Goal: Task Accomplishment & Management: Complete application form

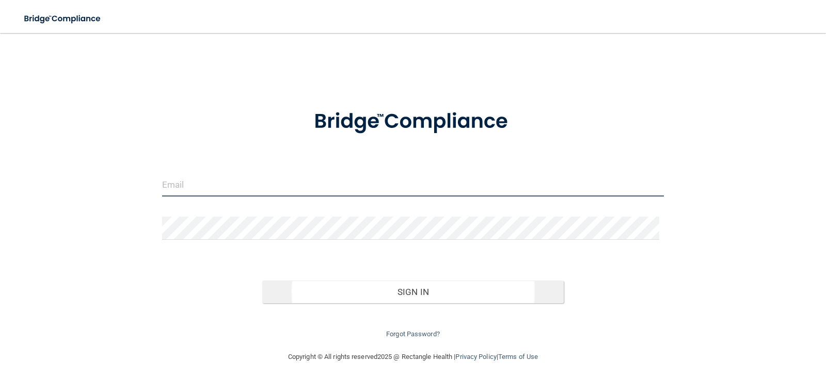
type input "[EMAIL_ADDRESS][DOMAIN_NAME]"
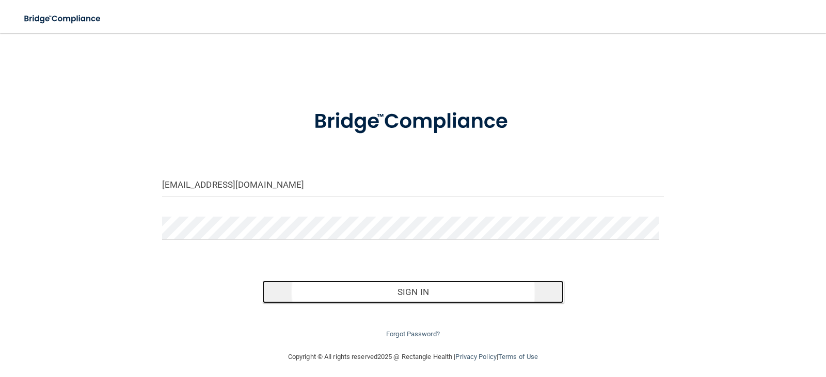
click at [414, 295] on button "Sign In" at bounding box center [413, 292] width 302 height 23
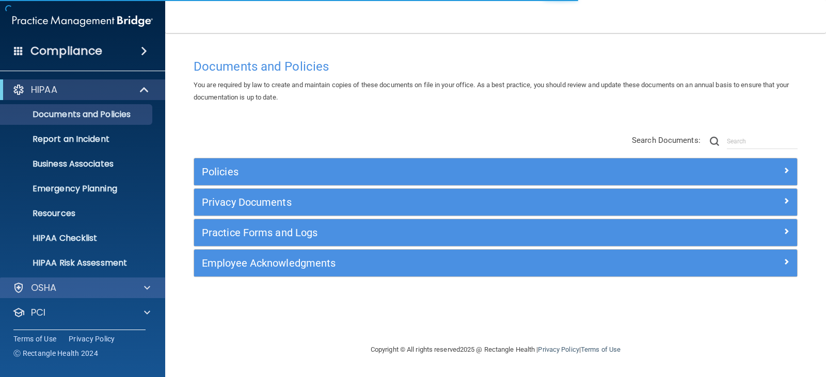
scroll to position [51, 0]
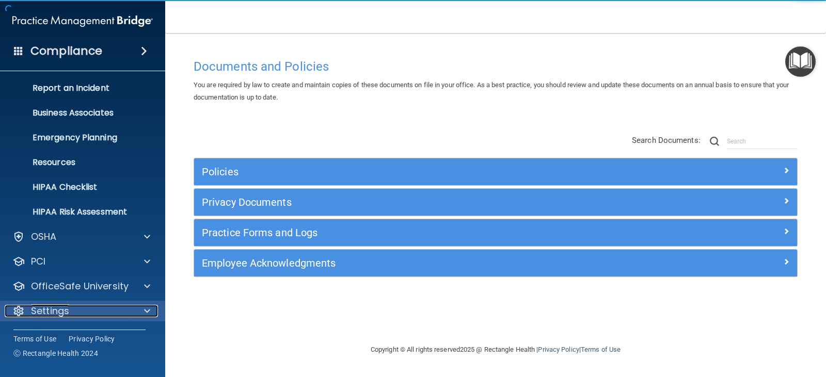
click at [123, 311] on div "Settings" at bounding box center [69, 311] width 128 height 12
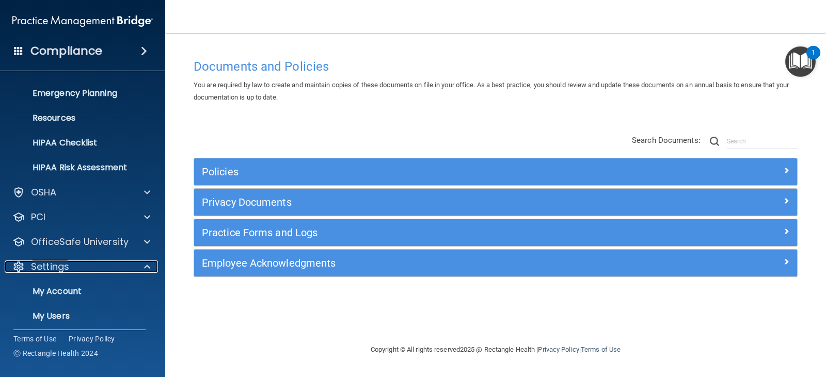
scroll to position [150, 0]
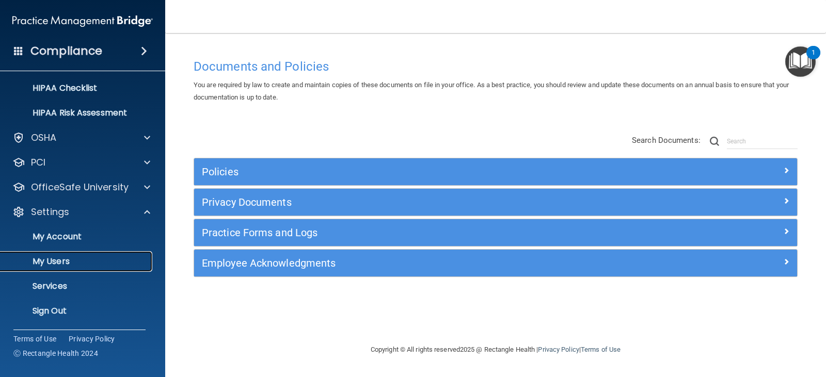
click at [65, 265] on p "My Users" at bounding box center [77, 262] width 141 height 10
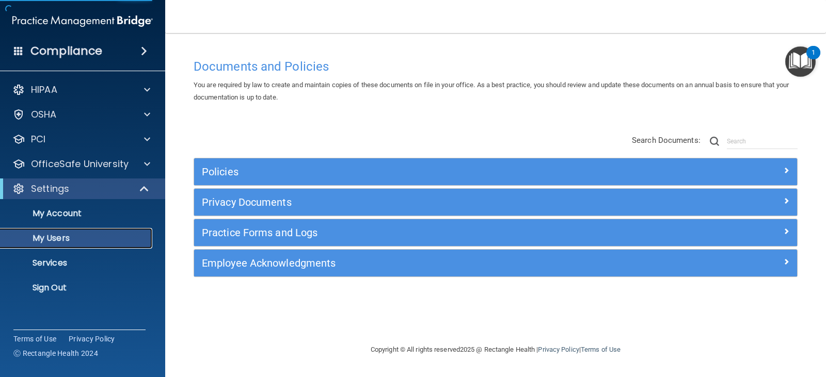
select select "20"
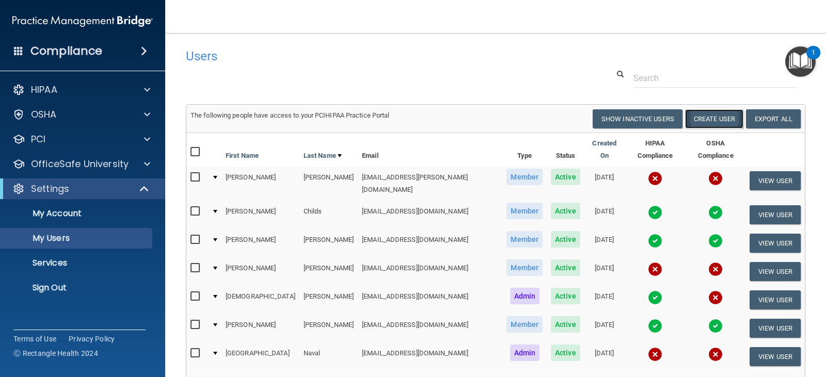
click at [700, 121] on button "Create User" at bounding box center [714, 118] width 58 height 19
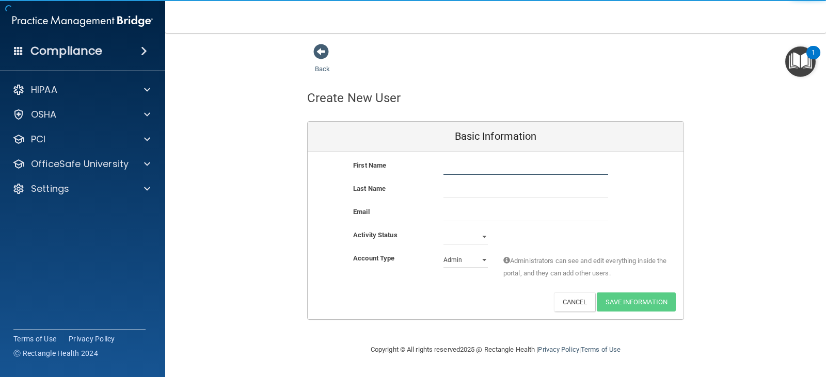
click at [467, 163] on input "text" at bounding box center [526, 167] width 165 height 15
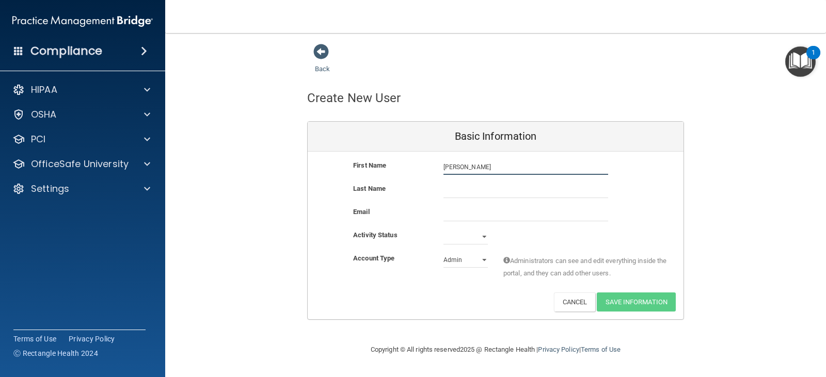
type input "[PERSON_NAME]"
click at [458, 189] on input "text" at bounding box center [526, 190] width 165 height 15
type input "[PERSON_NAME]"
click at [460, 218] on input "email" at bounding box center [526, 213] width 165 height 15
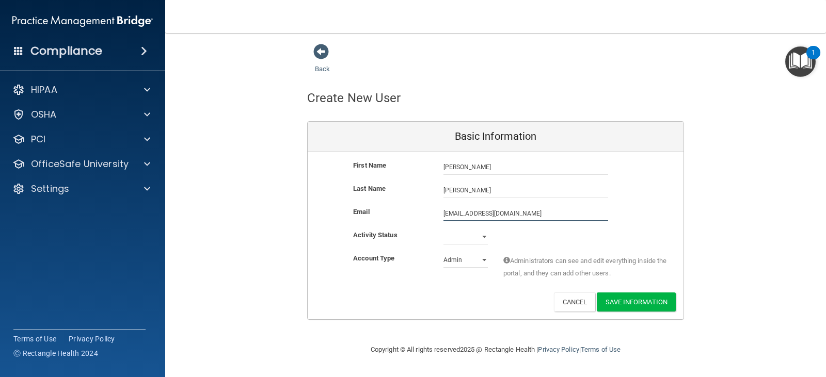
type input "[EMAIL_ADDRESS][DOMAIN_NAME]"
click at [480, 239] on select "Active Inactive" at bounding box center [466, 236] width 44 height 15
select select "active"
click at [444, 229] on select "Active Inactive" at bounding box center [466, 236] width 44 height 15
click at [481, 257] on select "Admin Member" at bounding box center [466, 259] width 44 height 15
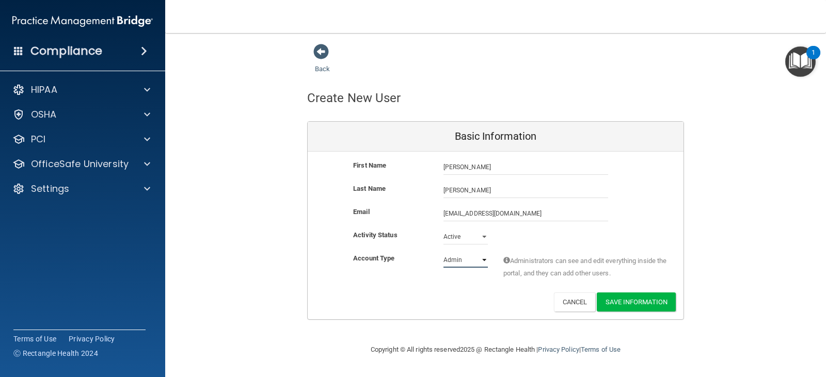
select select "practice_member"
click at [444, 252] on select "Admin Member" at bounding box center [466, 259] width 44 height 15
click at [636, 301] on button "Save Information" at bounding box center [636, 302] width 79 height 19
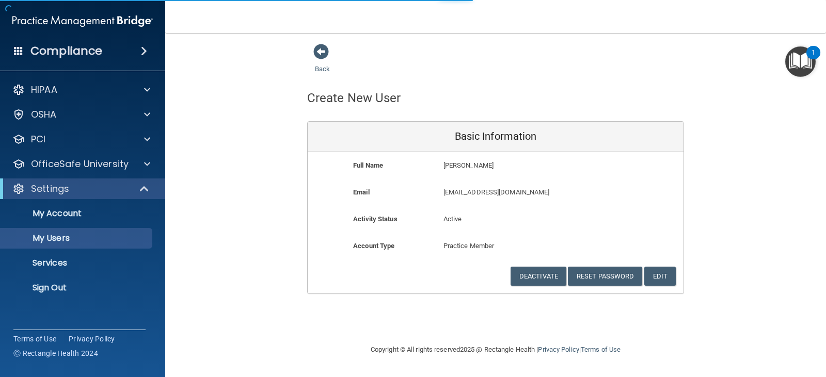
select select "20"
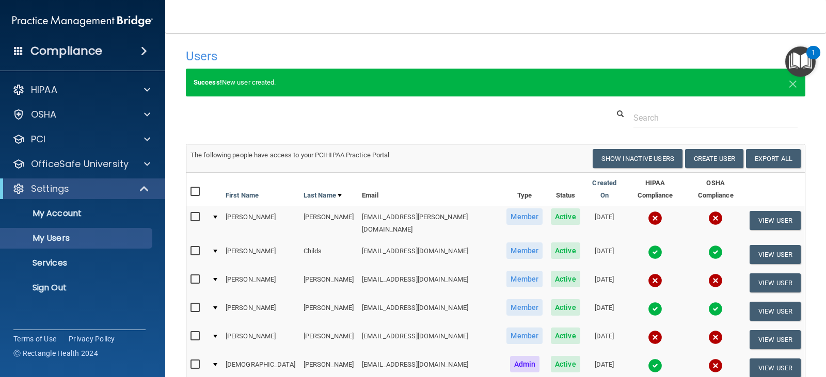
scroll to position [155, 0]
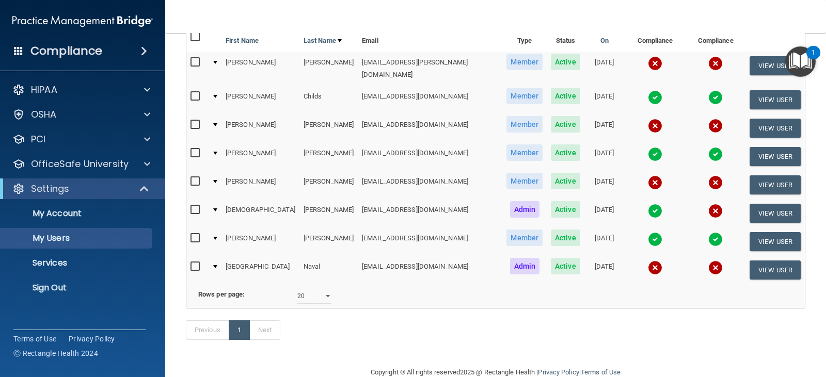
click at [196, 121] on input "checkbox" at bounding box center [197, 125] width 12 height 8
checkbox input "true"
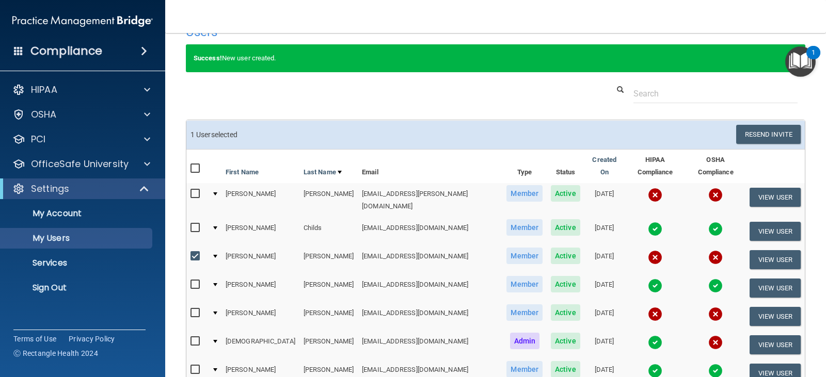
scroll to position [1, 0]
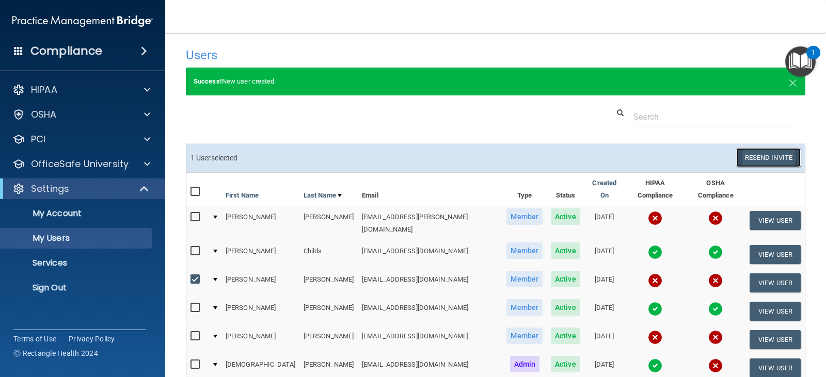
click at [753, 157] on button "Resend Invite" at bounding box center [768, 157] width 65 height 19
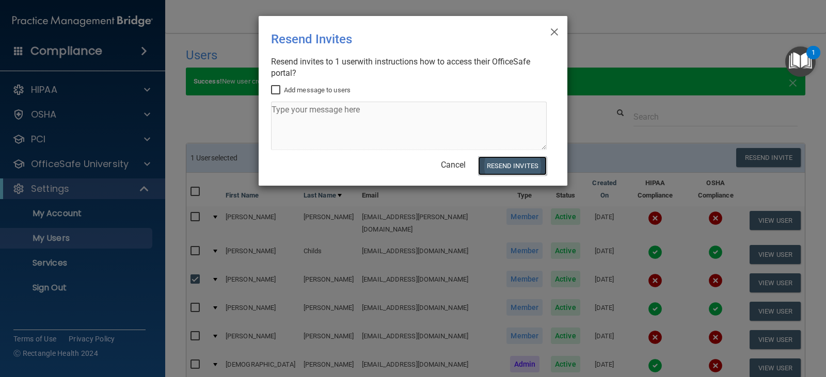
click at [509, 165] on button "Resend Invites" at bounding box center [512, 165] width 69 height 19
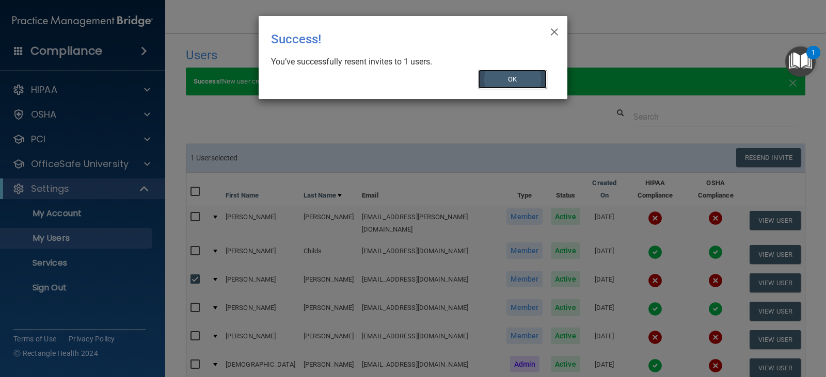
click at [517, 84] on button "OK" at bounding box center [512, 79] width 69 height 19
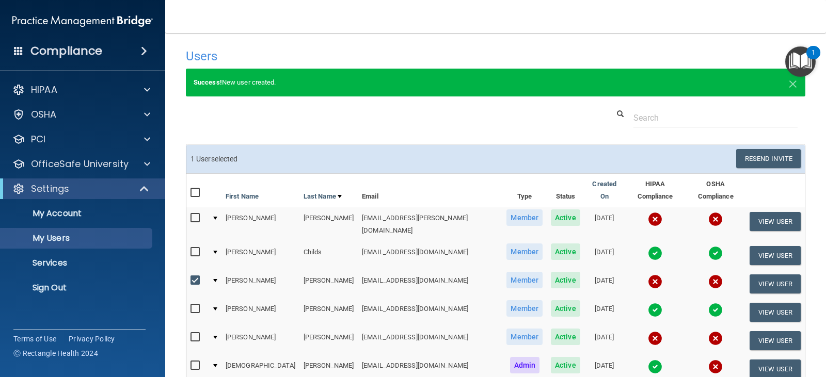
scroll to position [52, 0]
